Goal: Task Accomplishment & Management: Complete application form

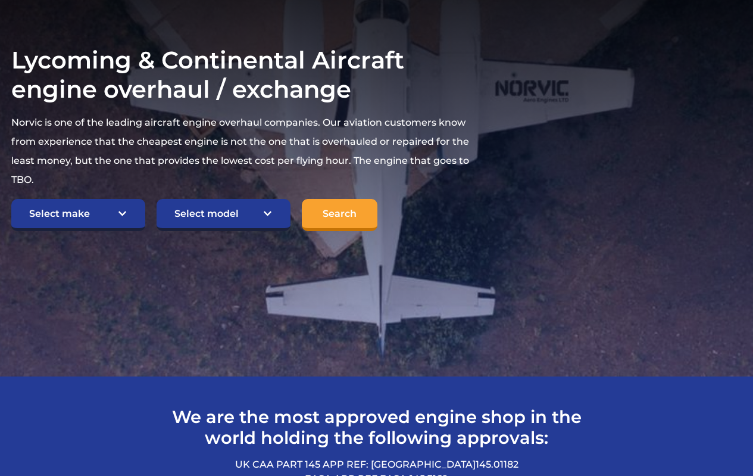
scroll to position [238, 0]
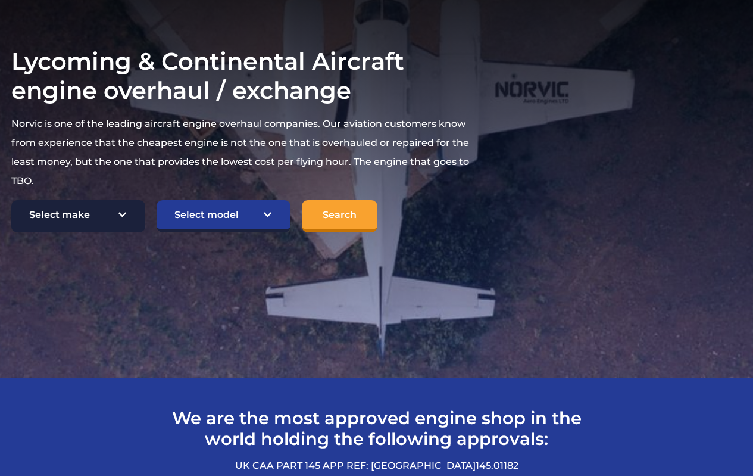
click at [119, 200] on select "Select make TCM Continental Lycoming" at bounding box center [78, 216] width 134 height 32
select select "TCM Continental"
click at [11, 200] on select "Select make TCM Continental Lycoming" at bounding box center [78, 216] width 134 height 32
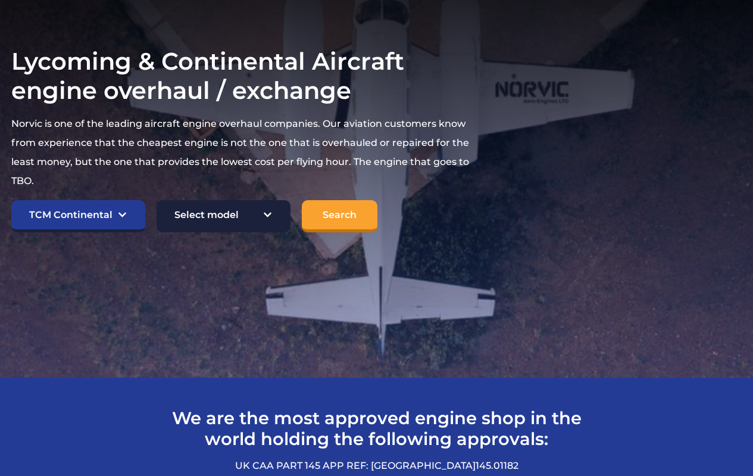
click at [264, 200] on select "Select model American Champion 7KCAB Bellanca Citabria IO-320-E2A Beech 23 Musk…" at bounding box center [224, 216] width 134 height 32
select select "997"
click at [157, 200] on select "Select model American Champion 7KCAB Bellanca Citabria IO-320-E2A Beech 23 Musk…" at bounding box center [224, 216] width 134 height 32
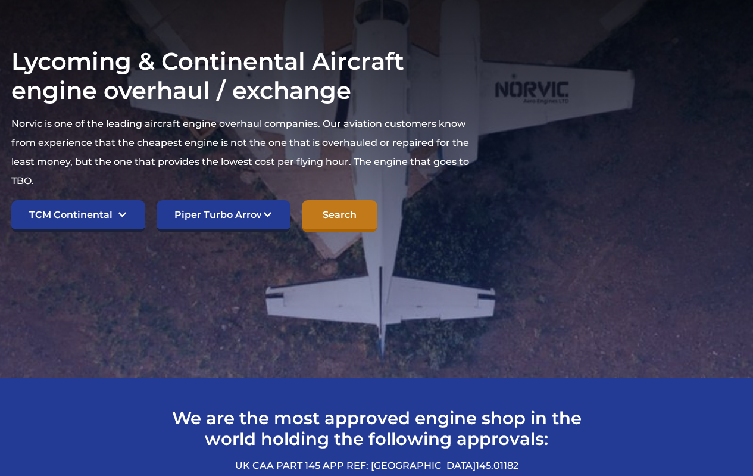
click at [313, 200] on input "Search" at bounding box center [340, 216] width 76 height 32
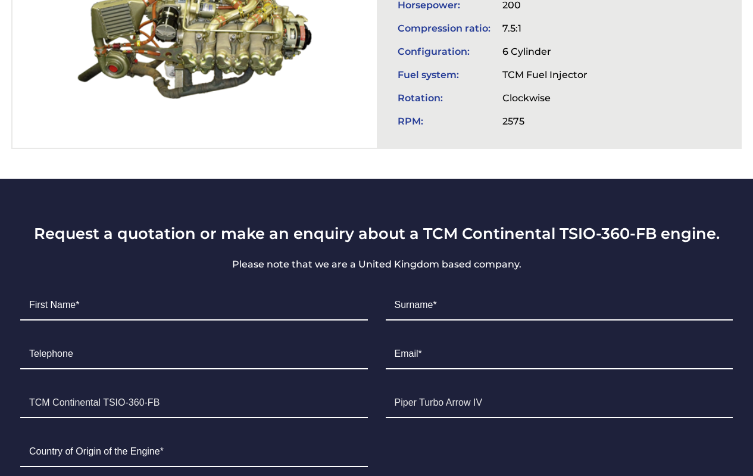
scroll to position [596, 0]
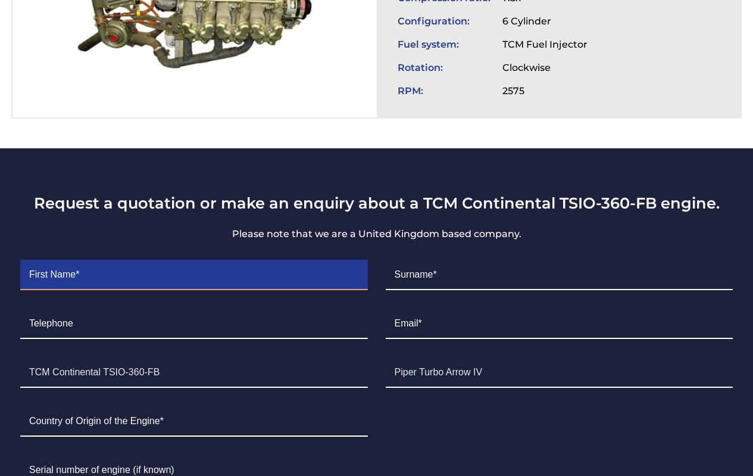
click at [156, 260] on input "Contact form" at bounding box center [194, 275] width 348 height 30
type input "[PERSON_NAME]"
type input "Nel"
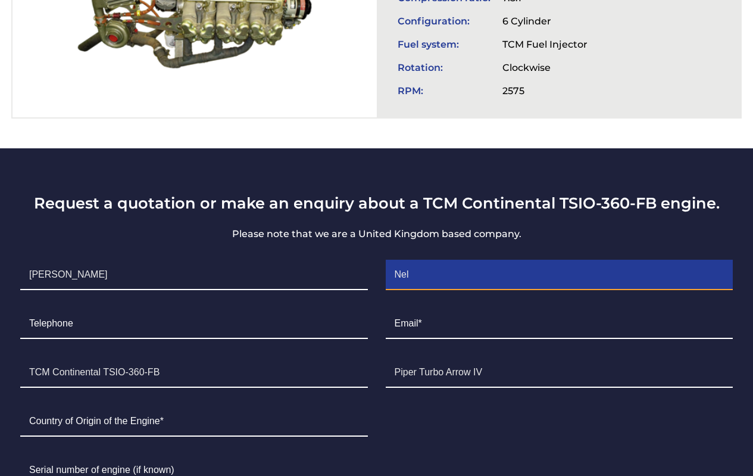
type input "0811245486"
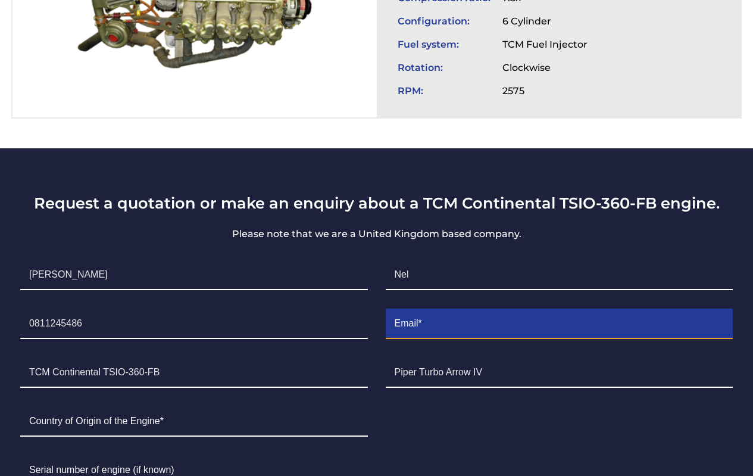
type input "swbnel@nba.com.na"
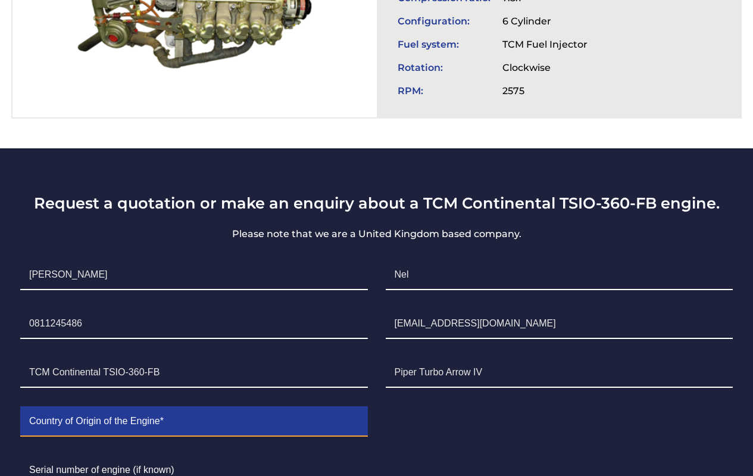
type input "Namibia"
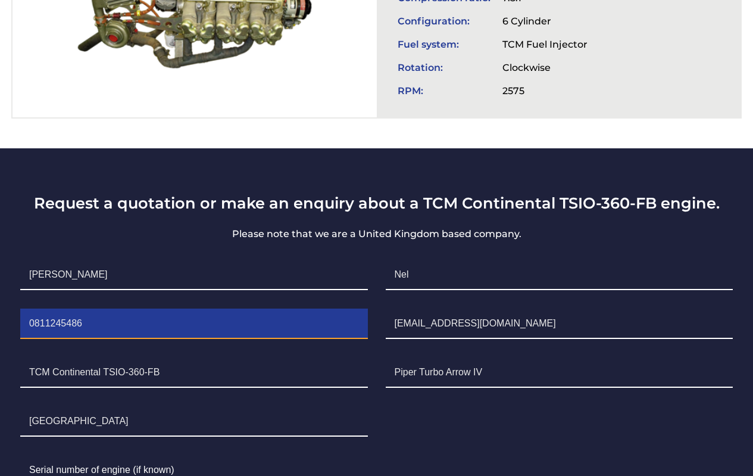
click at [25, 309] on input "0811245486" at bounding box center [194, 324] width 348 height 30
type input "+264 811245486"
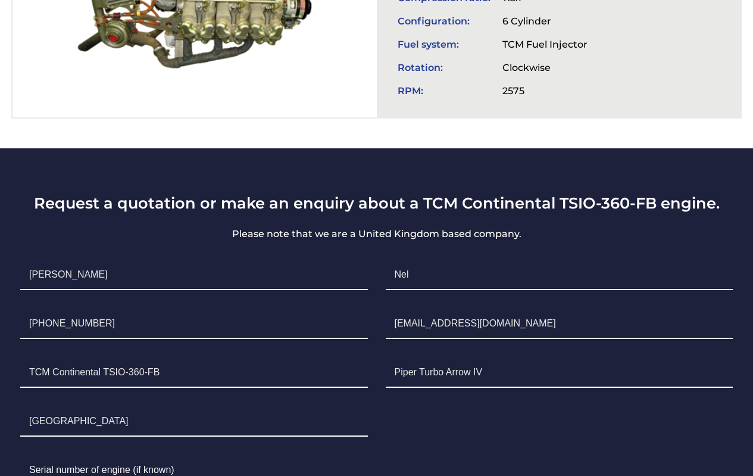
click at [510, 348] on li "Aircraft Piper Turbo Arrow IV" at bounding box center [560, 372] width 366 height 49
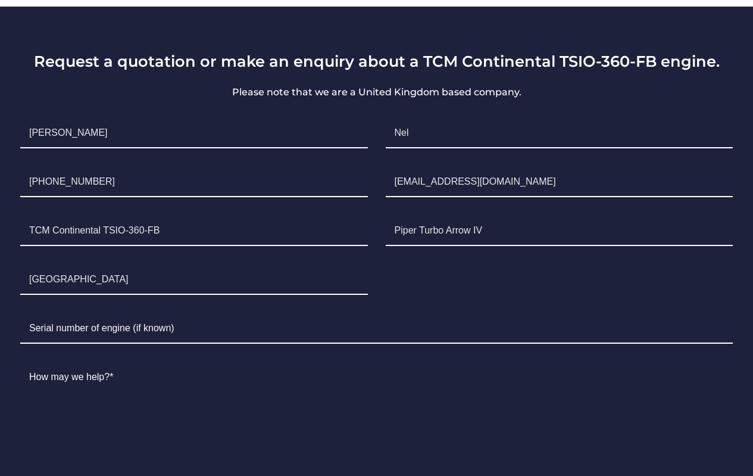
scroll to position [774, 0]
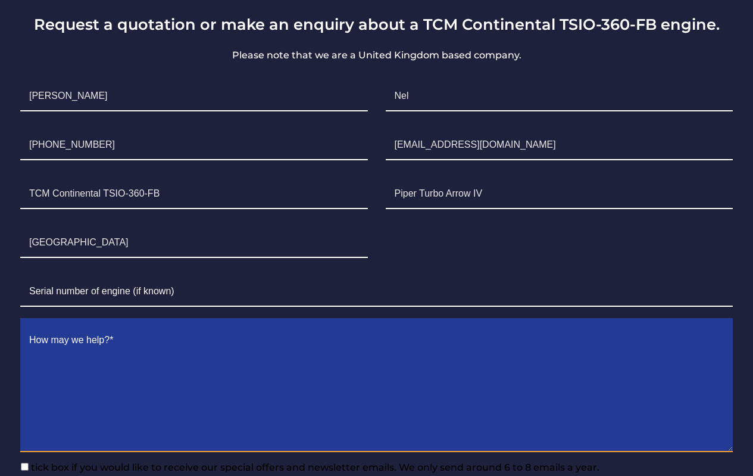
click at [115, 326] on textarea "Contact form" at bounding box center [376, 389] width 713 height 126
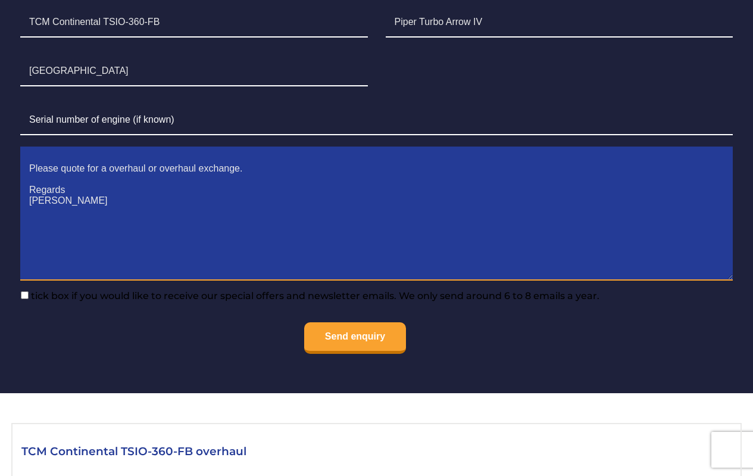
scroll to position [953, 0]
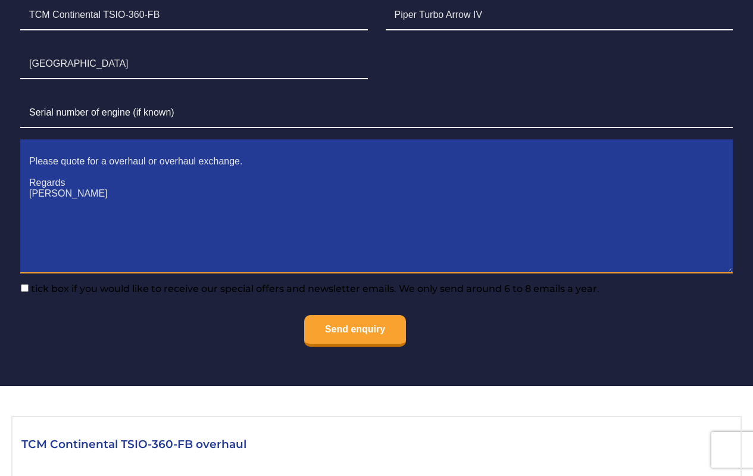
type textarea "Please quote for a overhaul or overhaul exchange. Regards Schalk"
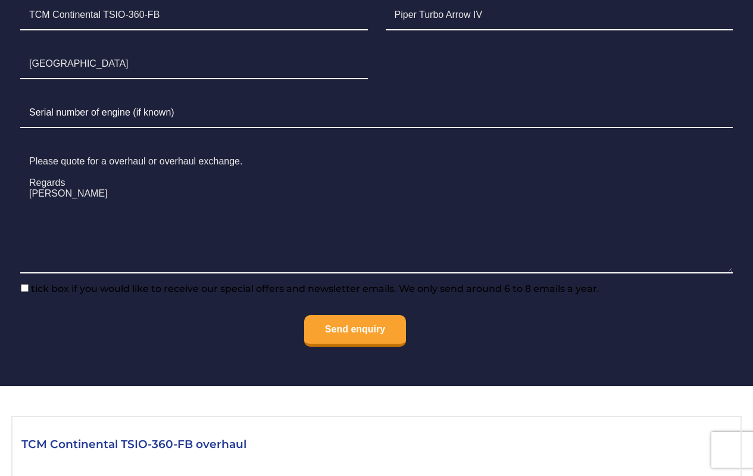
click at [22, 284] on input"] "tick box if you would like to receive our special offers and newsletter emails.…" at bounding box center [25, 288] width 8 height 8
checkbox input"] "true"
click at [313, 315] on input "Send enquiry" at bounding box center [355, 331] width 102 height 32
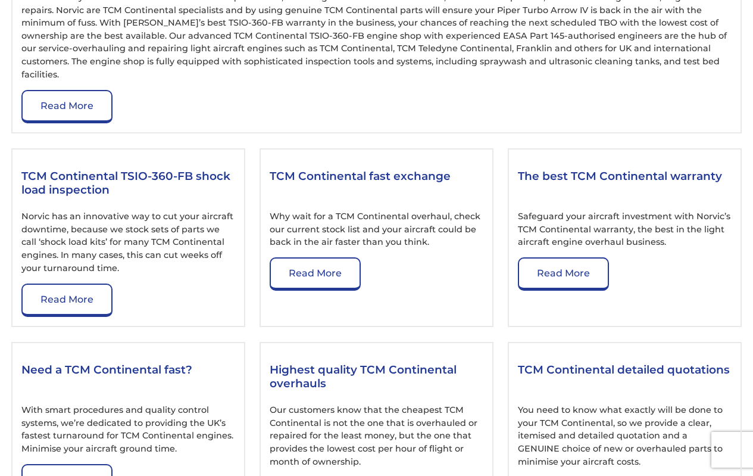
scroll to position [1489, 0]
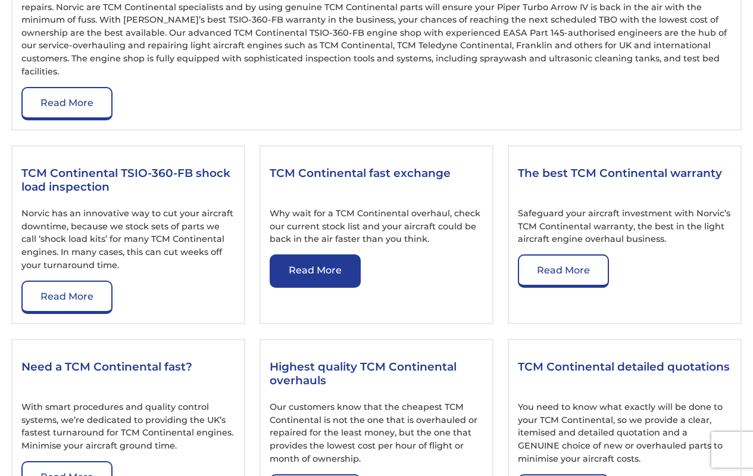
click at [319, 254] on link "Read More" at bounding box center [315, 270] width 91 height 33
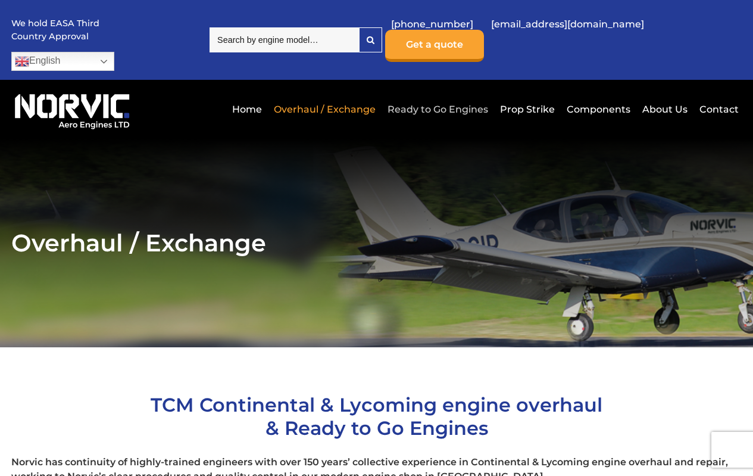
click at [465, 95] on link "Ready to Go Engines" at bounding box center [438, 109] width 107 height 29
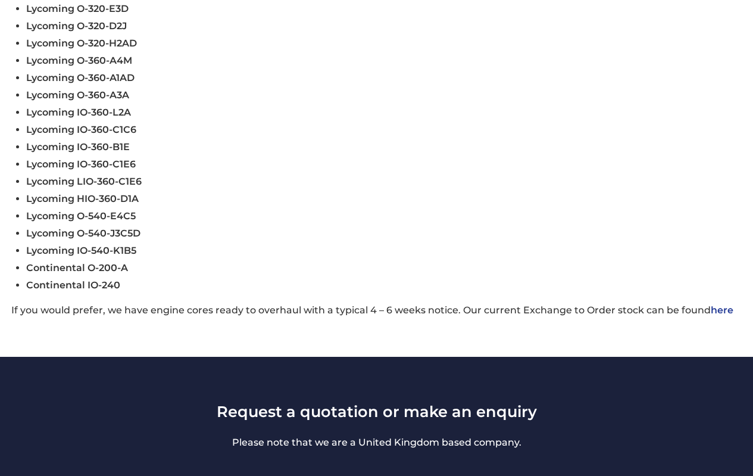
scroll to position [596, 0]
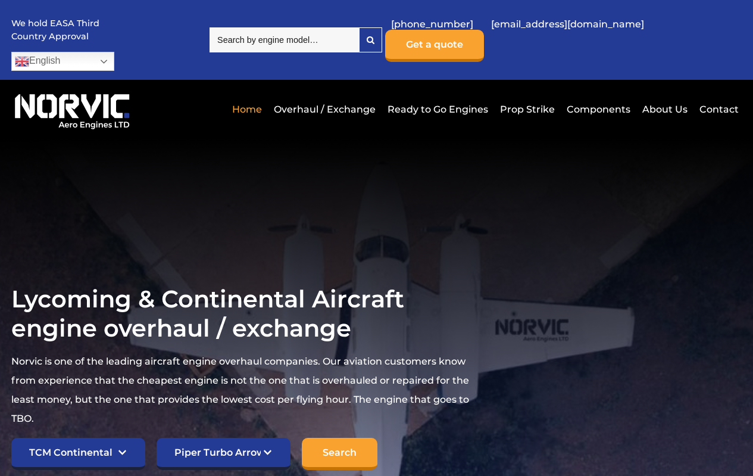
select select "TCM Continental"
select select "997"
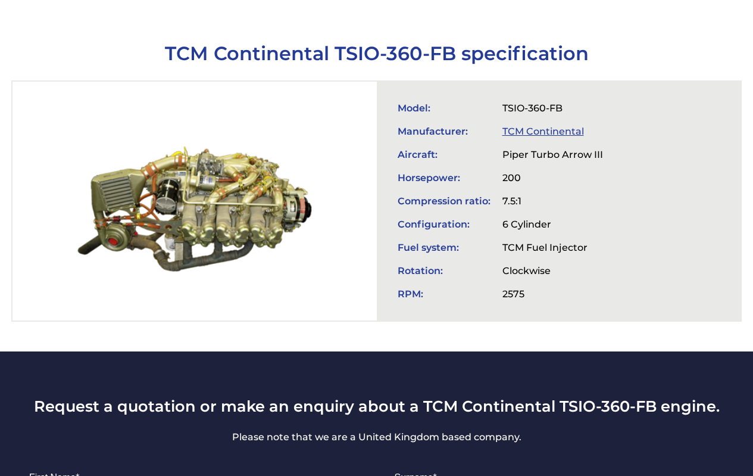
scroll to position [417, 0]
